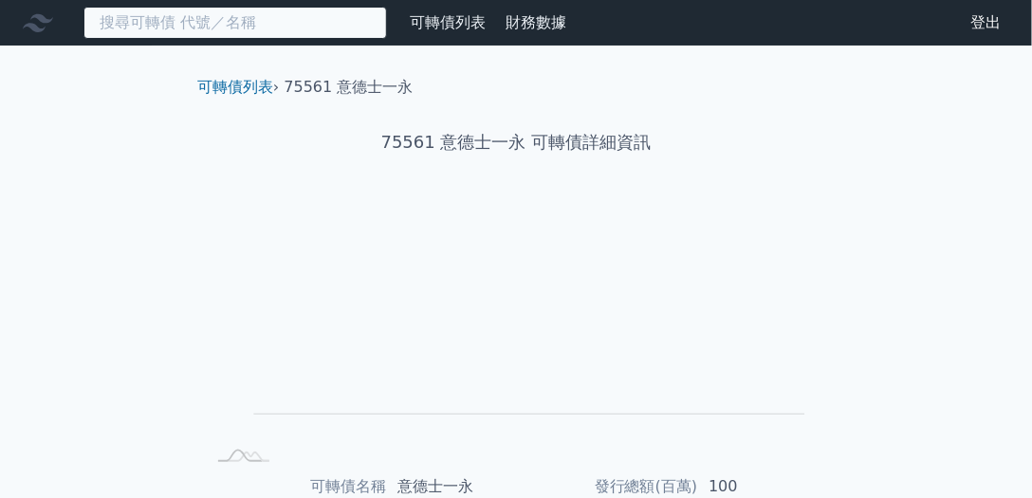
click at [249, 24] on input at bounding box center [235, 23] width 304 height 32
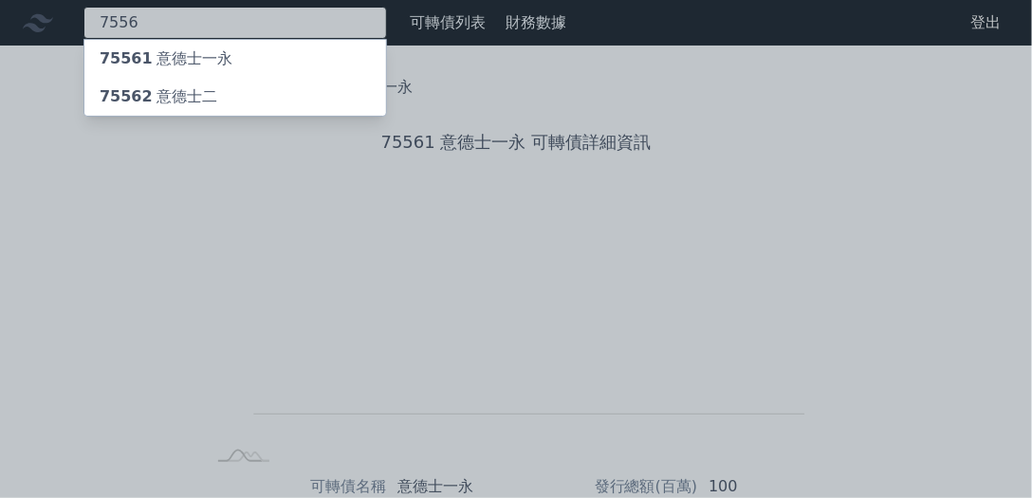
type input "7556"
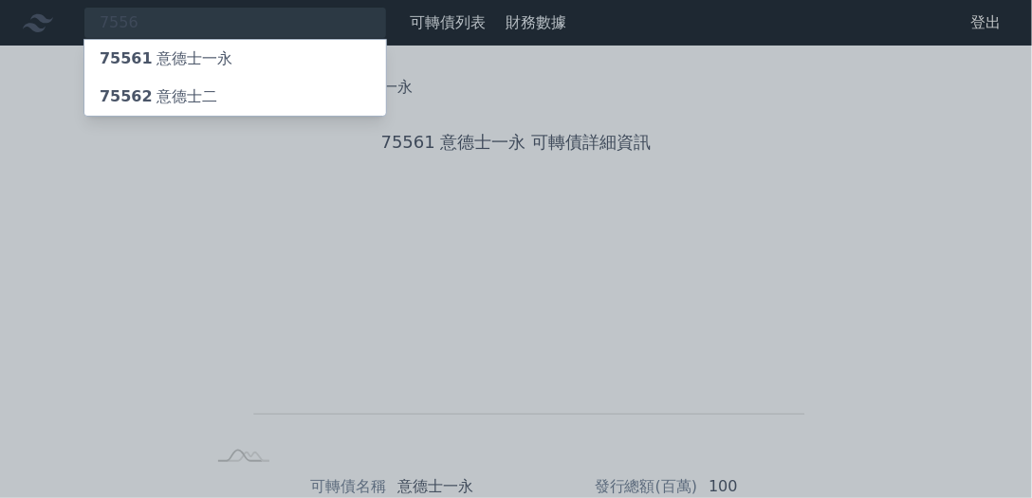
click at [232, 91] on div "75562 意德士二" at bounding box center [235, 97] width 302 height 38
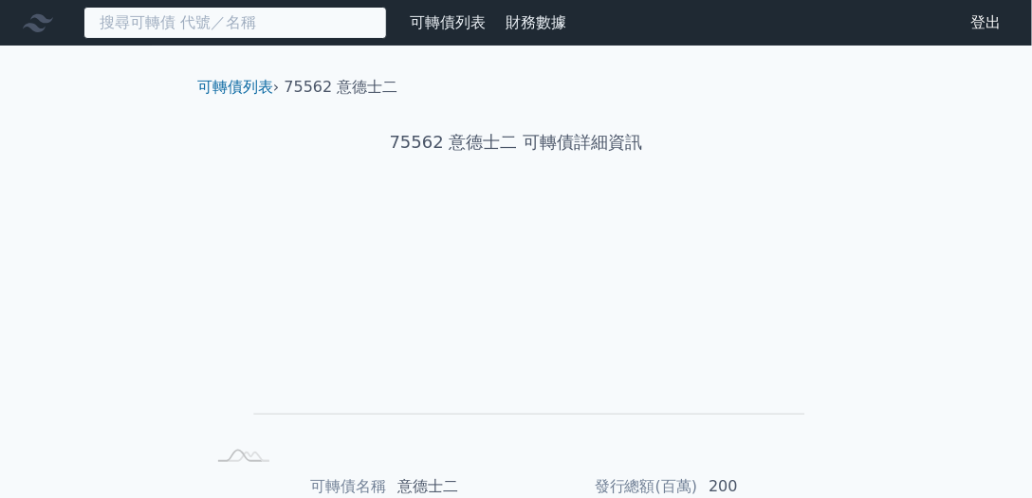
click at [239, 17] on input at bounding box center [235, 23] width 304 height 32
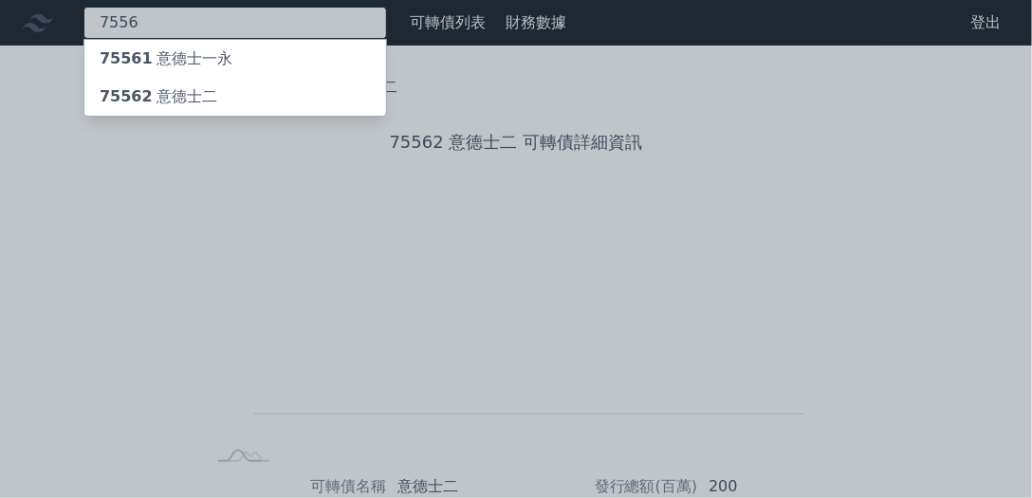
type input "7556"
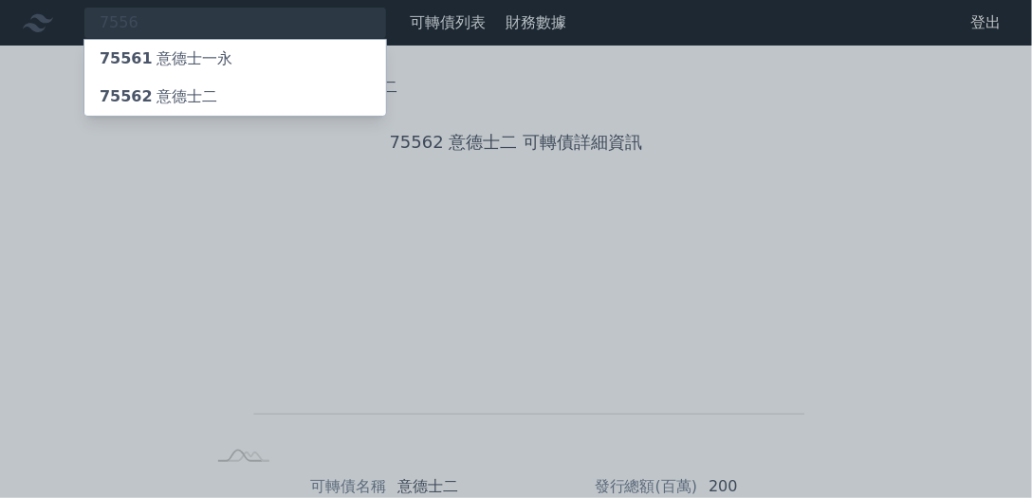
click at [240, 67] on div "75561 意德士一永" at bounding box center [235, 59] width 302 height 38
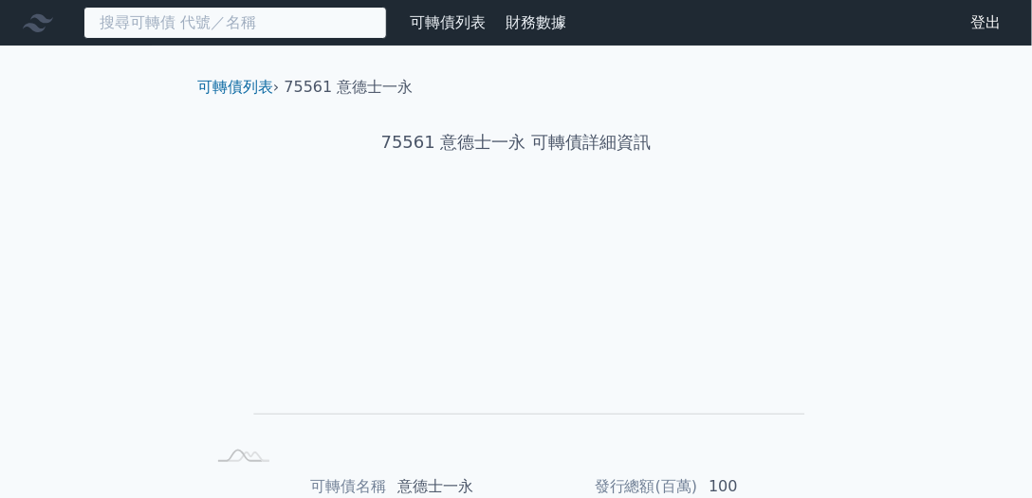
click at [268, 31] on input at bounding box center [235, 23] width 304 height 32
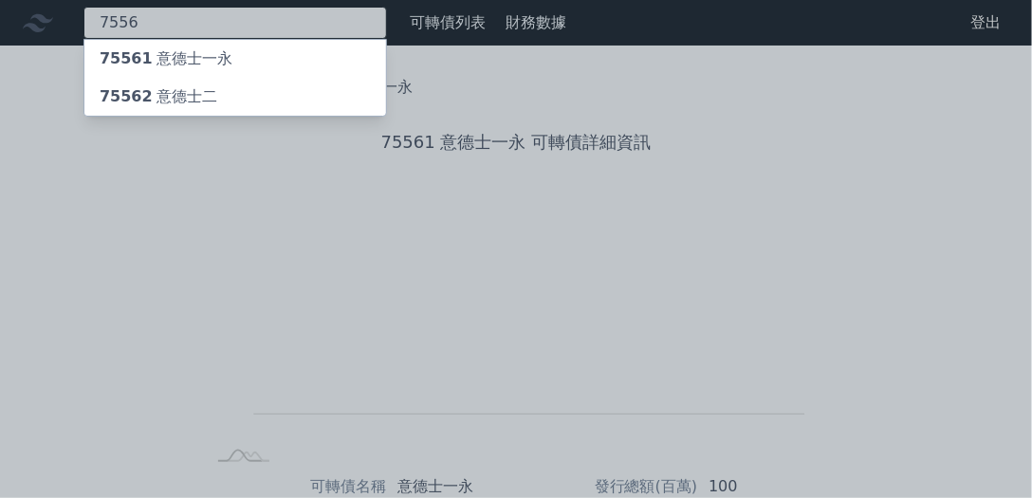
type input "7556"
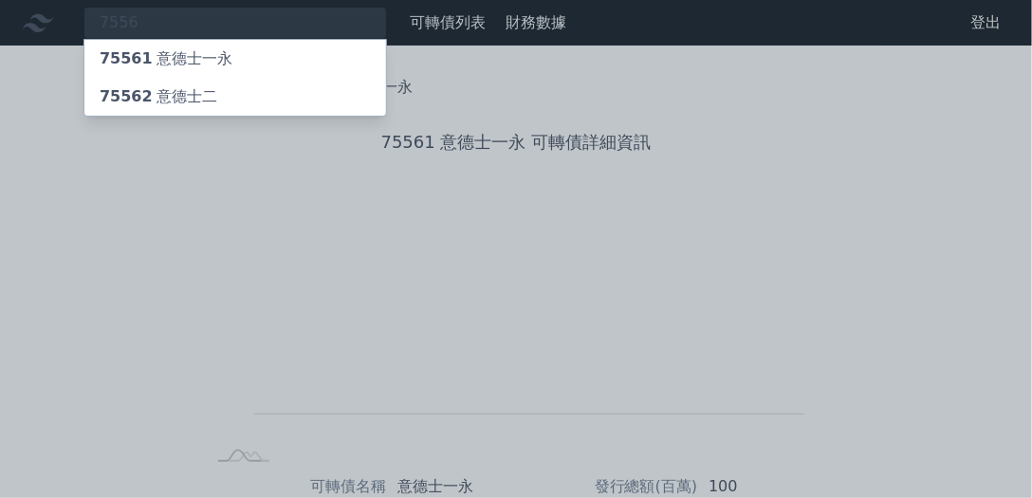
click at [259, 96] on div "75562 意德士二" at bounding box center [235, 97] width 302 height 38
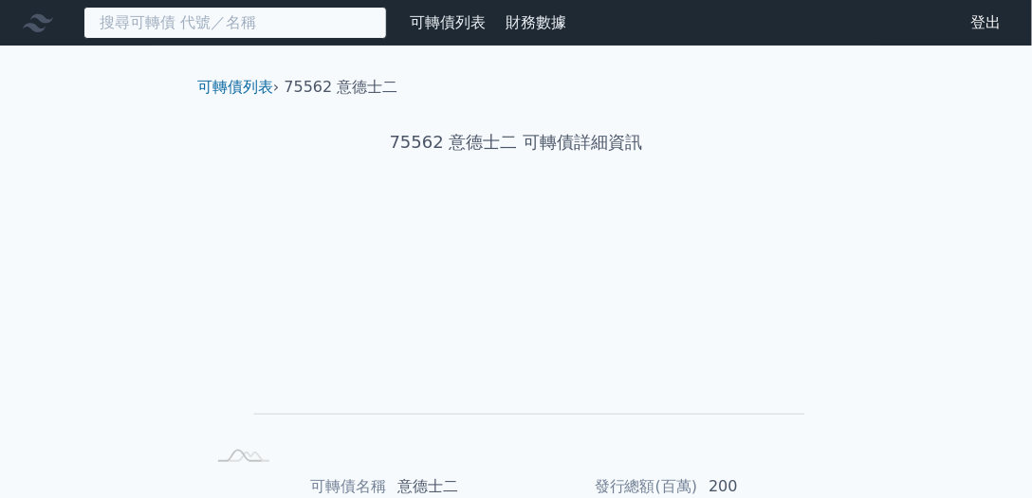
click at [142, 24] on input at bounding box center [235, 23] width 304 height 32
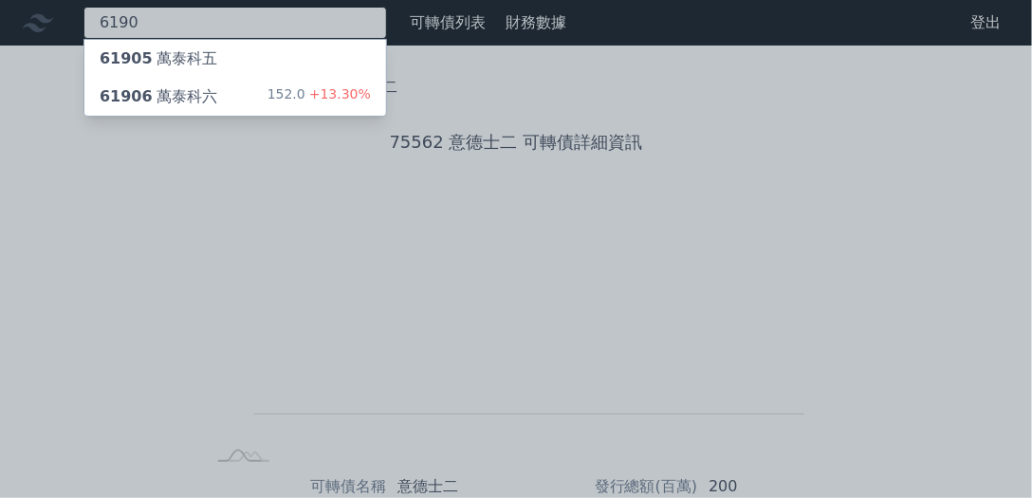
type input "6190"
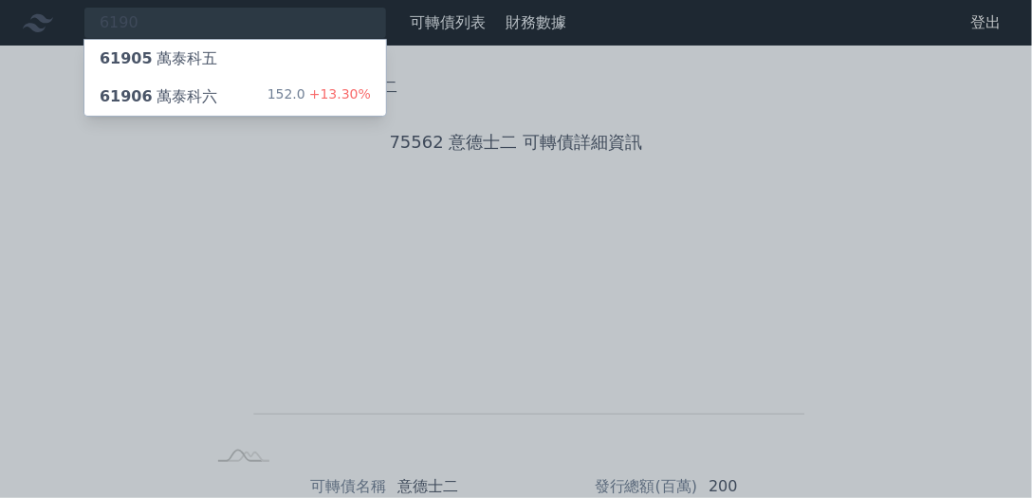
click at [125, 95] on span "61906" at bounding box center [126, 96] width 53 height 18
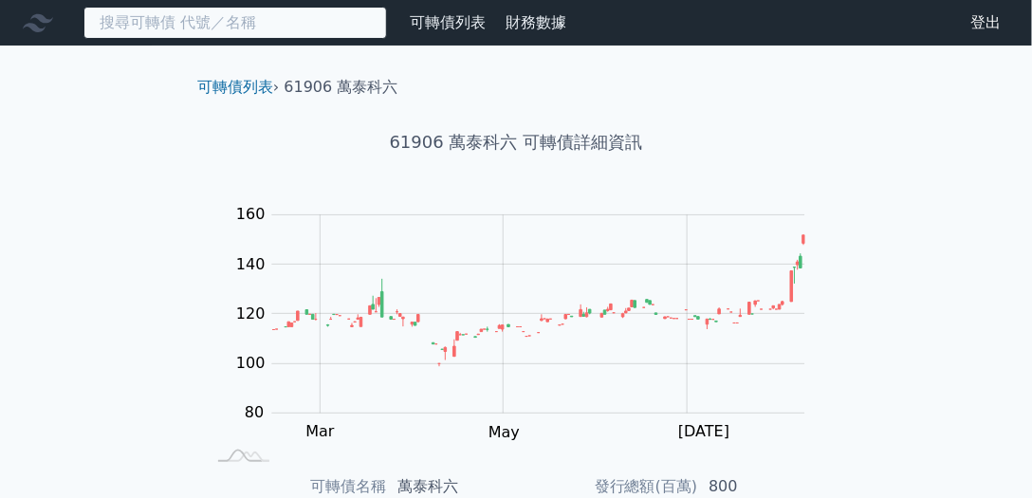
click at [216, 29] on input at bounding box center [235, 23] width 304 height 32
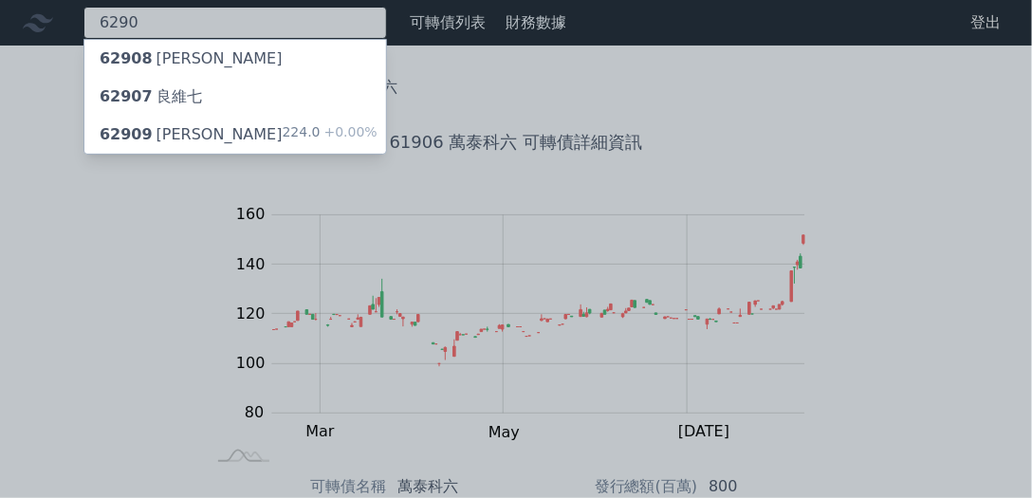
type input "6290"
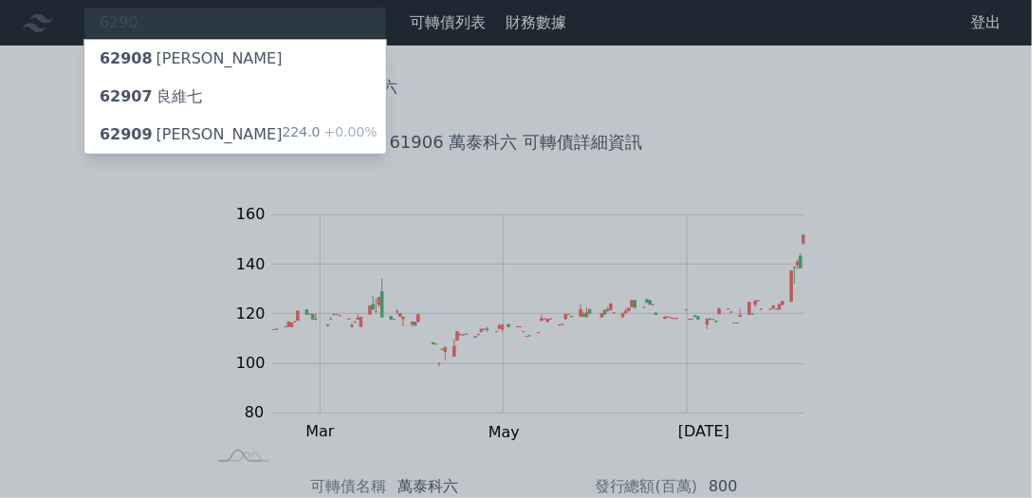
click at [205, 127] on div "62909 良維九 224.0 +0.00%" at bounding box center [235, 135] width 302 height 38
